Goal: Information Seeking & Learning: Learn about a topic

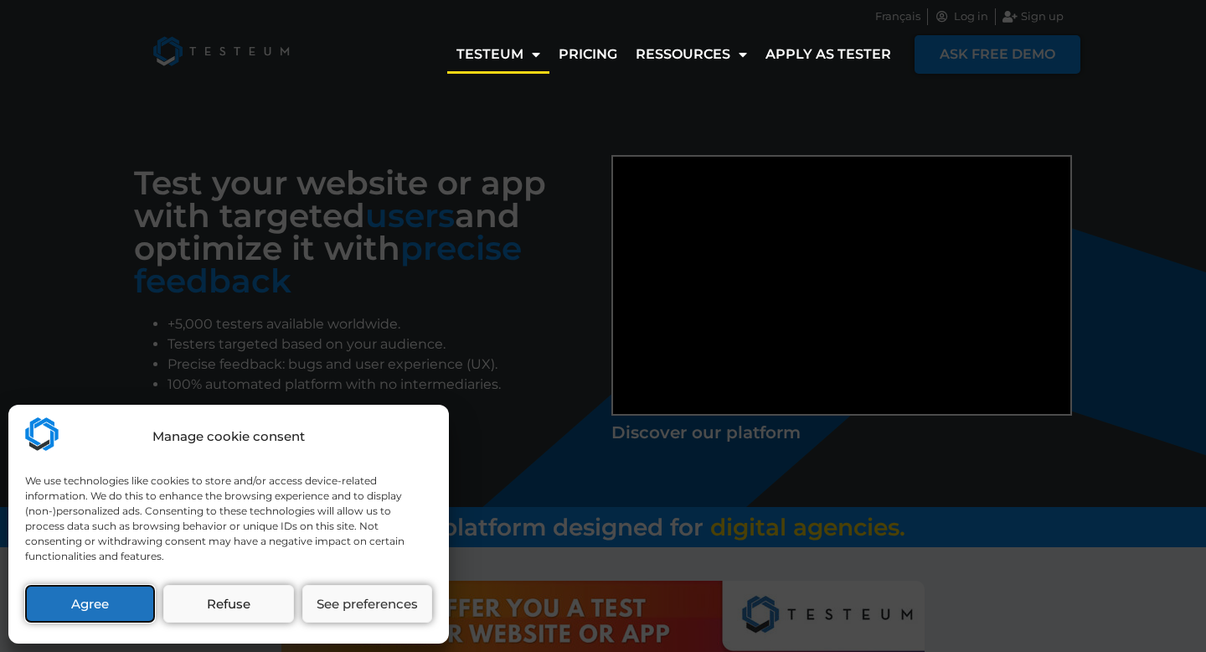
click at [119, 603] on button "Agree" at bounding box center [90, 604] width 130 height 38
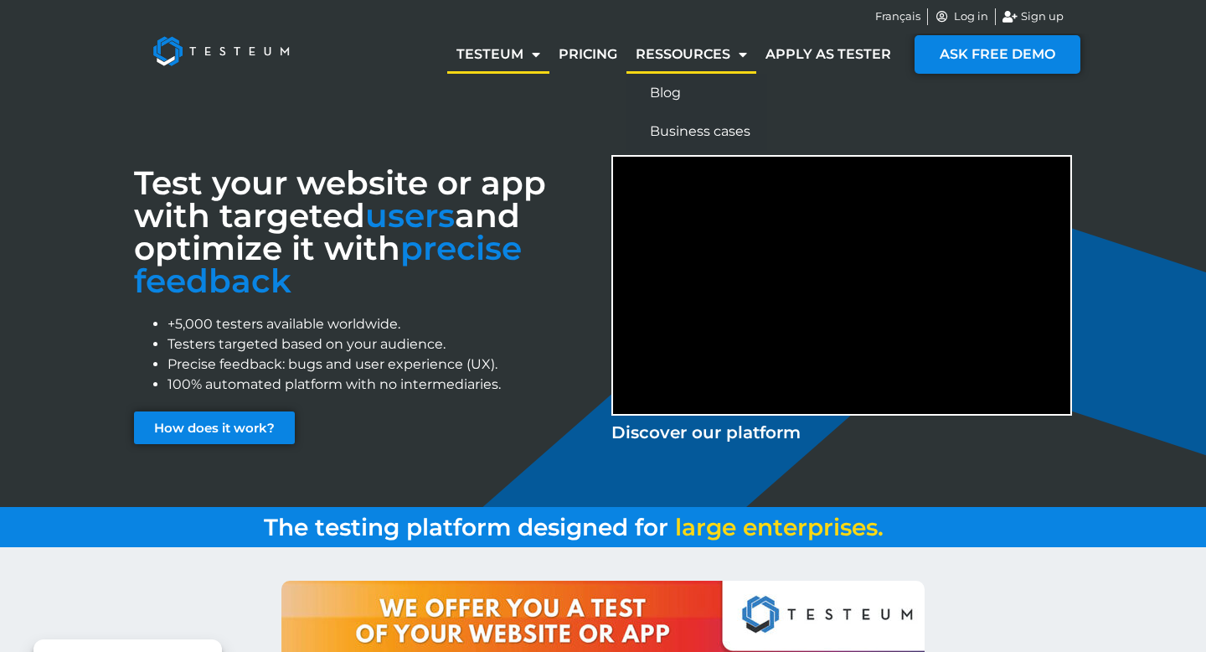
click at [709, 48] on link "Ressources" at bounding box center [692, 54] width 130 height 39
click at [721, 132] on link "Business cases" at bounding box center [697, 131] width 141 height 39
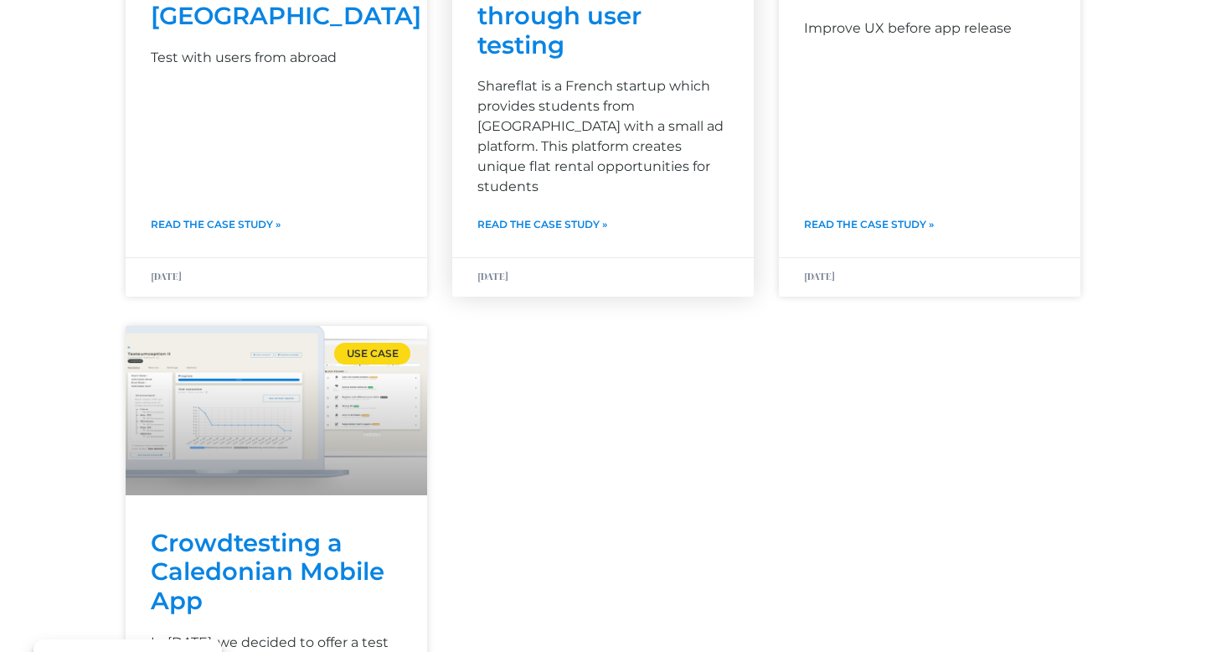
scroll to position [481, 0]
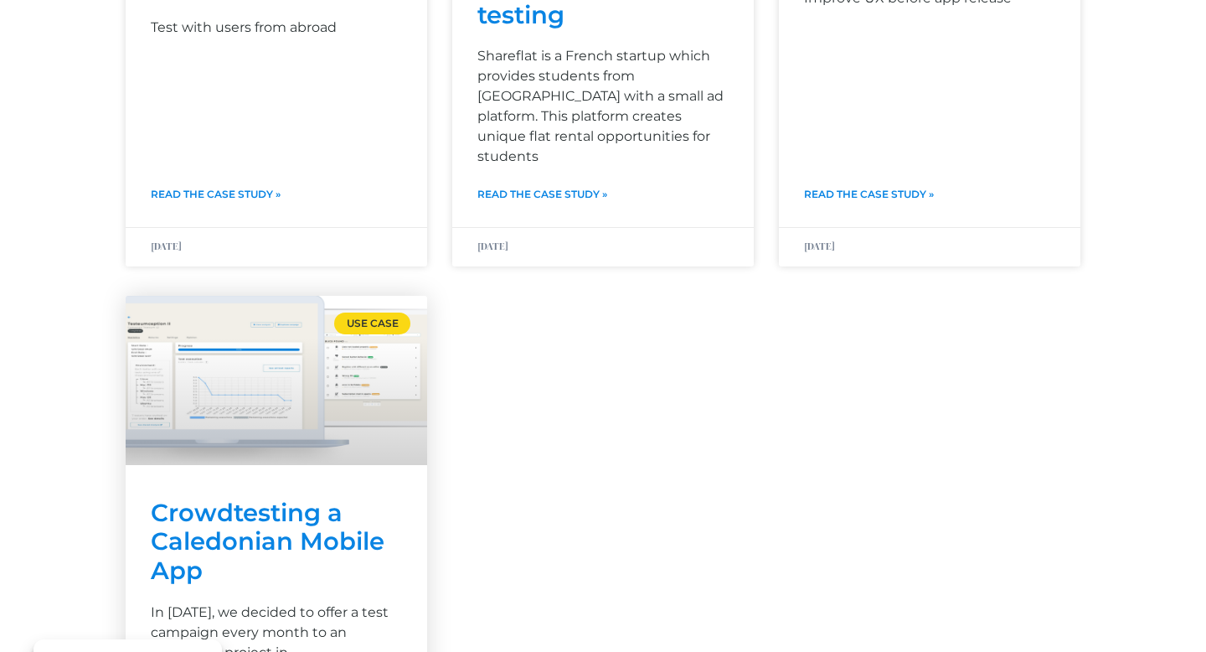
click at [263, 498] on link "Crowdtesting a Caledonian Mobile App" at bounding box center [268, 542] width 234 height 88
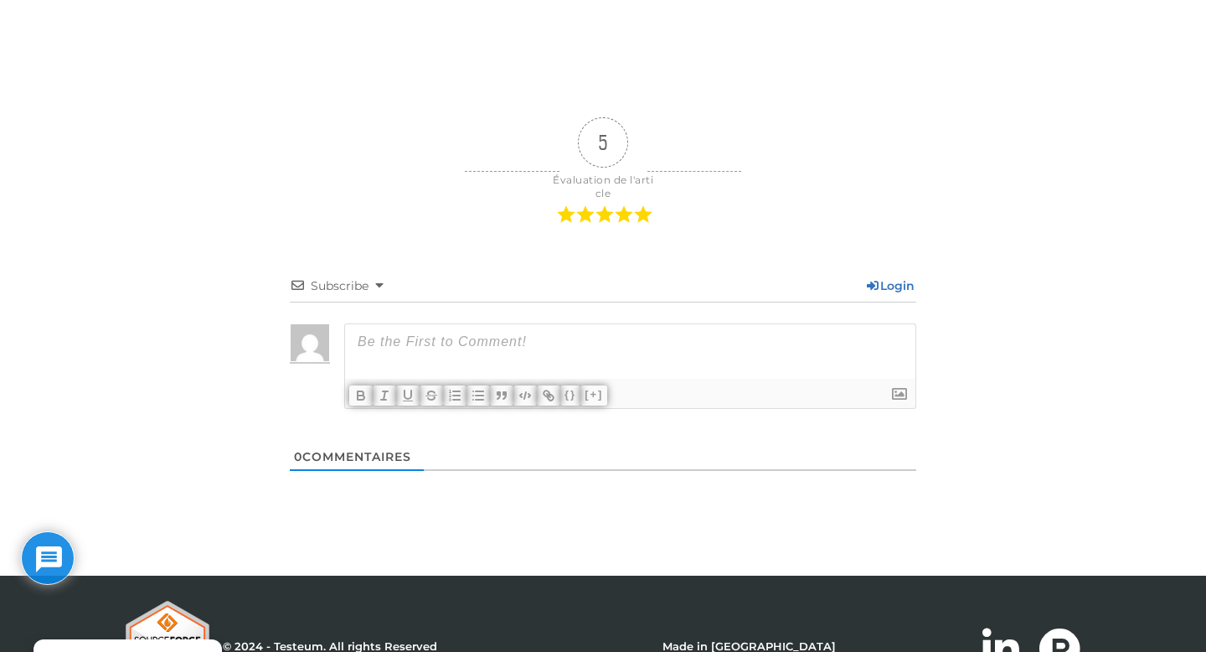
scroll to position [3600, 0]
